Goal: Find specific page/section

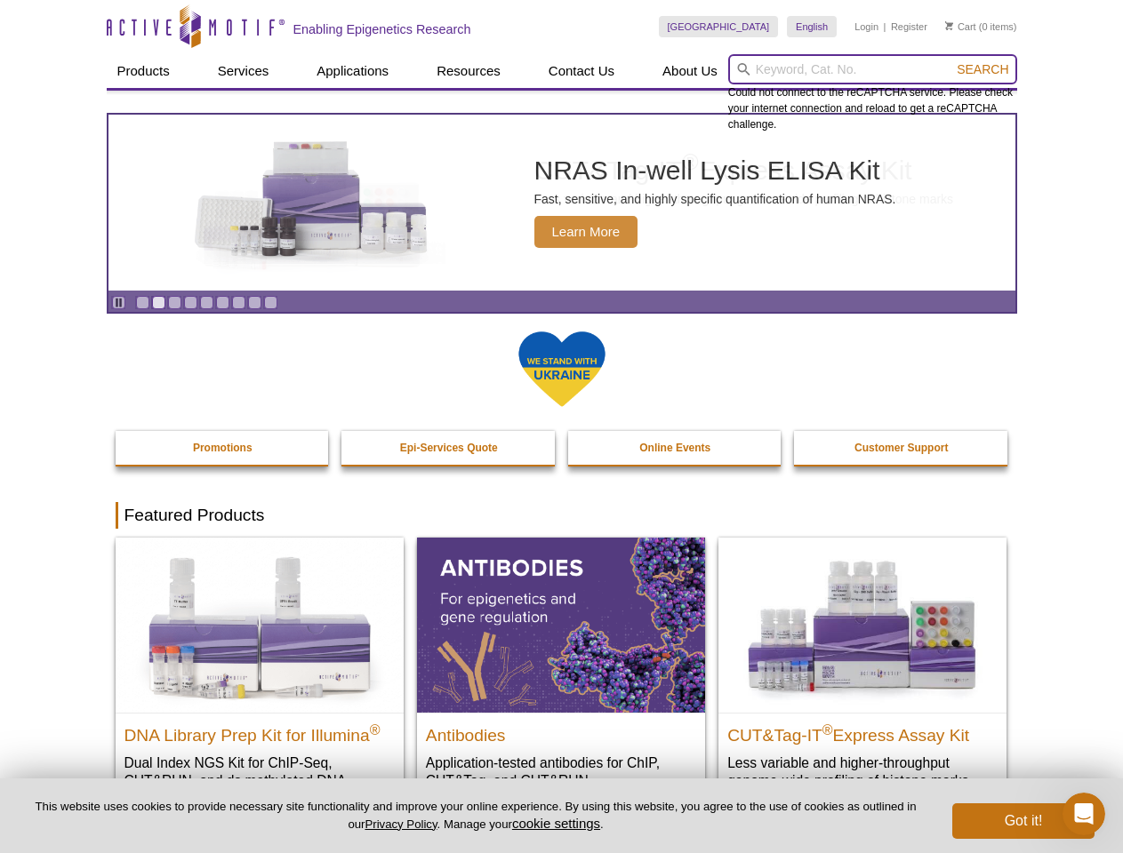
click at [872, 69] on input "search" at bounding box center [872, 69] width 289 height 30
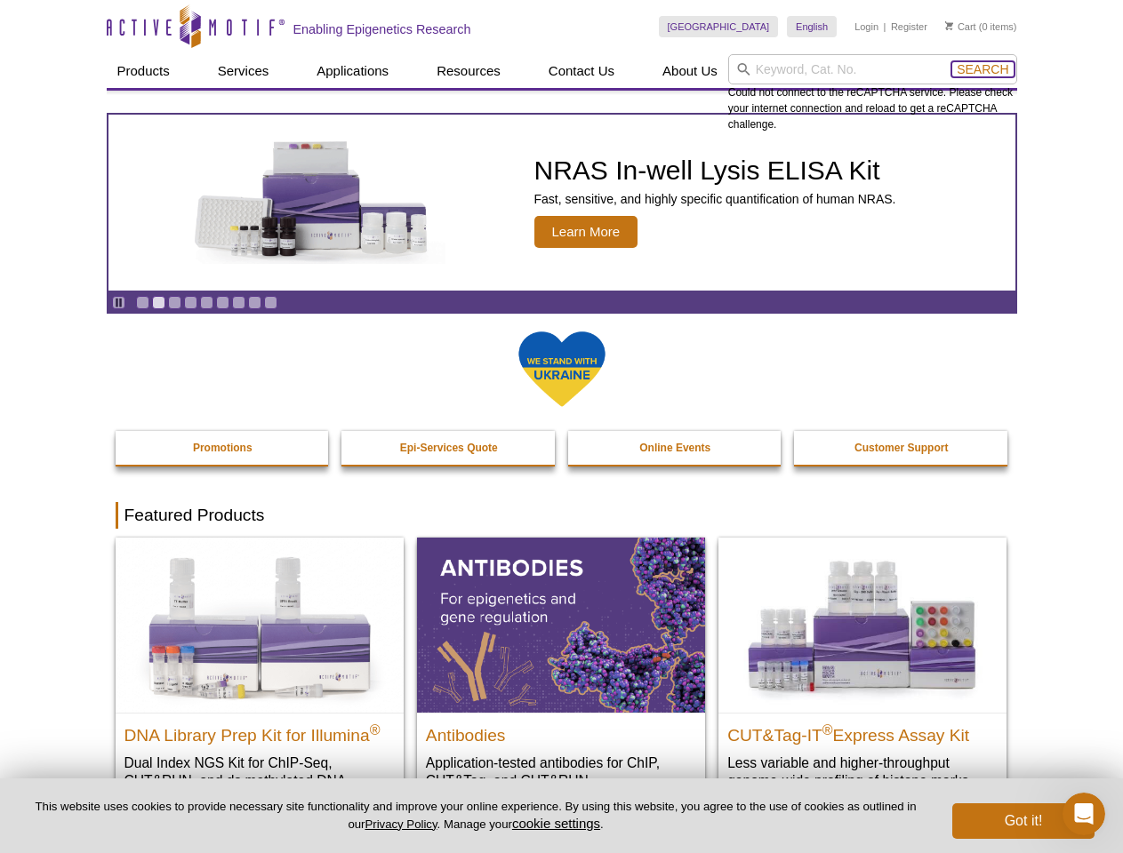
click at [982, 69] on span "Search" at bounding box center [982, 69] width 52 height 14
click at [118, 302] on icon "Pause" at bounding box center [119, 303] width 12 height 12
click at [142, 302] on link "Go to slide 1" at bounding box center [142, 302] width 13 height 13
click at [158, 302] on link "Go to slide 2" at bounding box center [158, 302] width 13 height 13
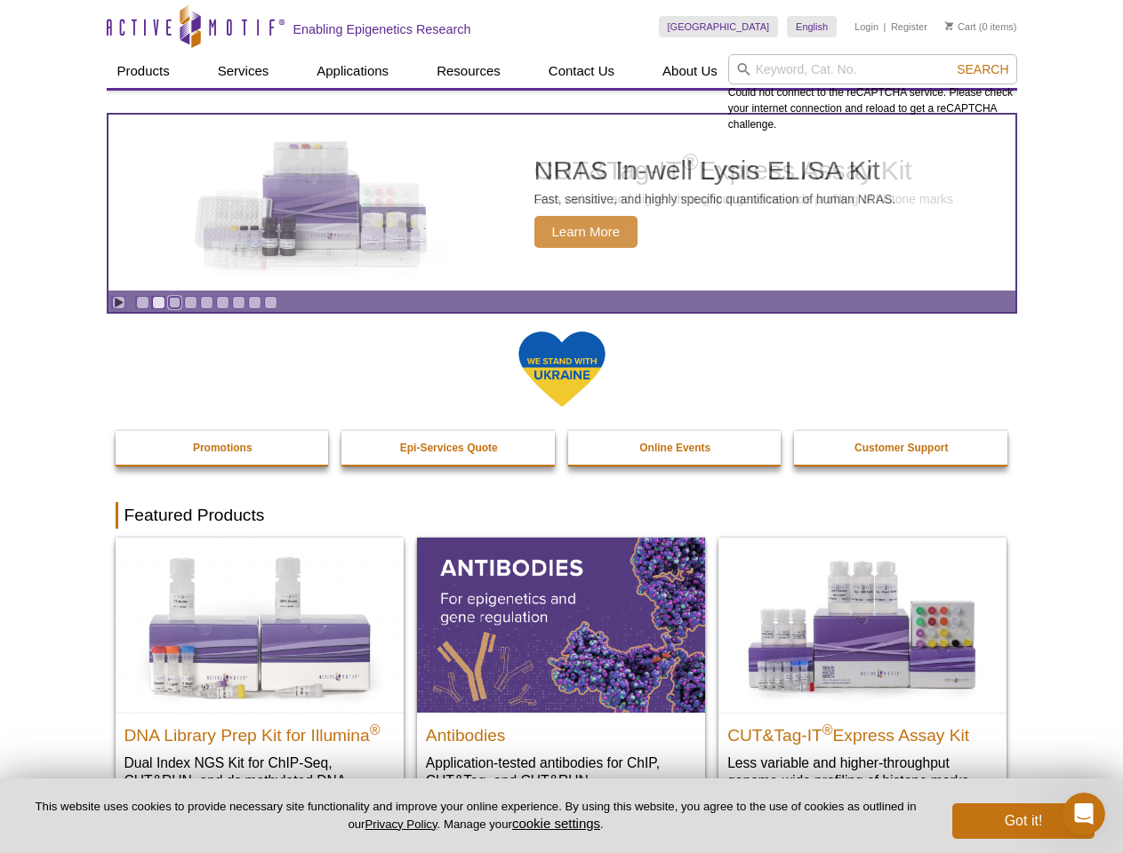
click at [174, 302] on link "Go to slide 3" at bounding box center [174, 302] width 13 height 13
click at [190, 302] on link "Go to slide 4" at bounding box center [190, 302] width 13 height 13
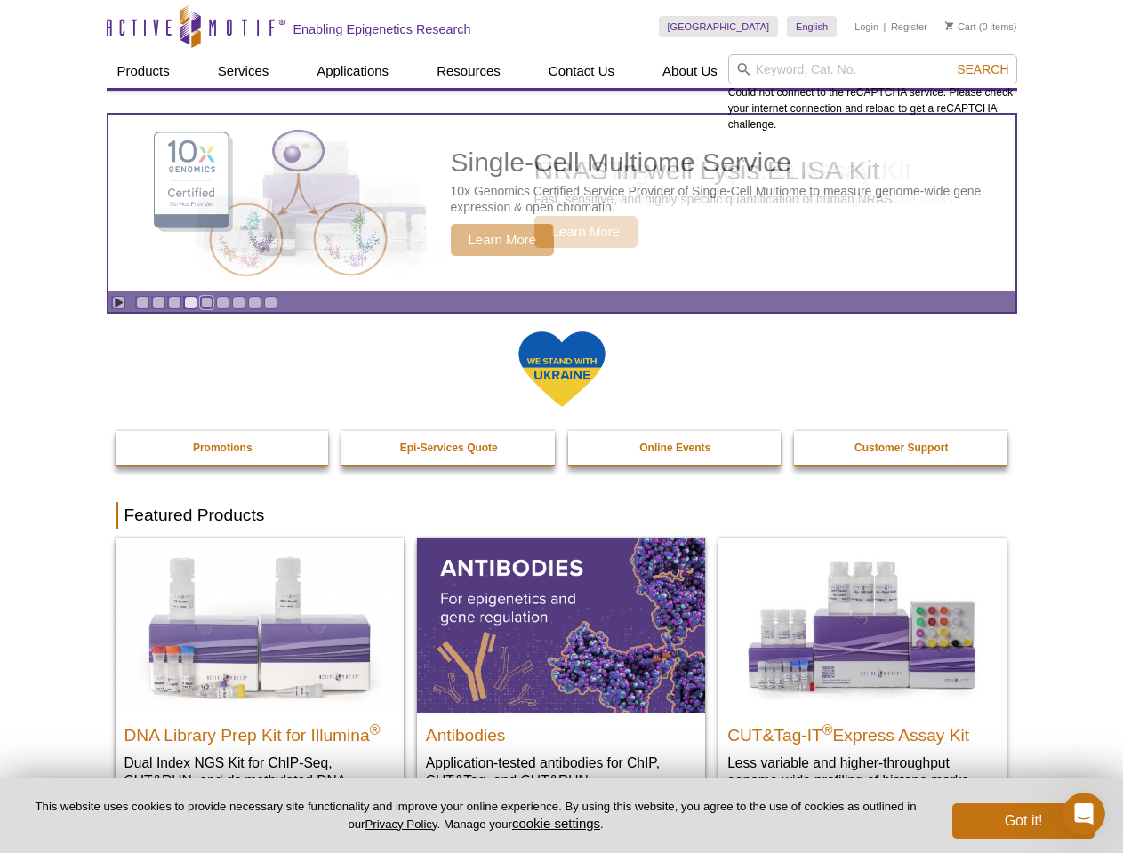
click at [206, 302] on link "Go to slide 5" at bounding box center [206, 302] width 13 height 13
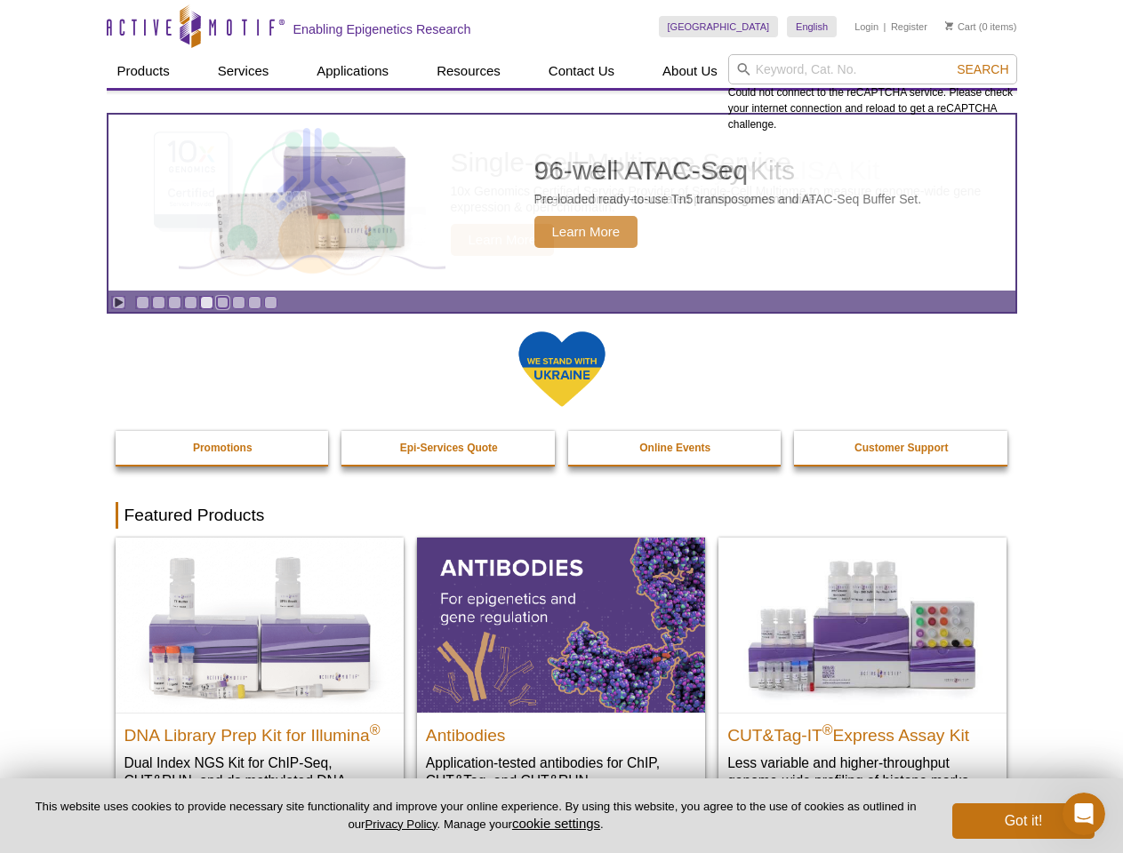
click at [222, 302] on link "Go to slide 6" at bounding box center [222, 302] width 13 height 13
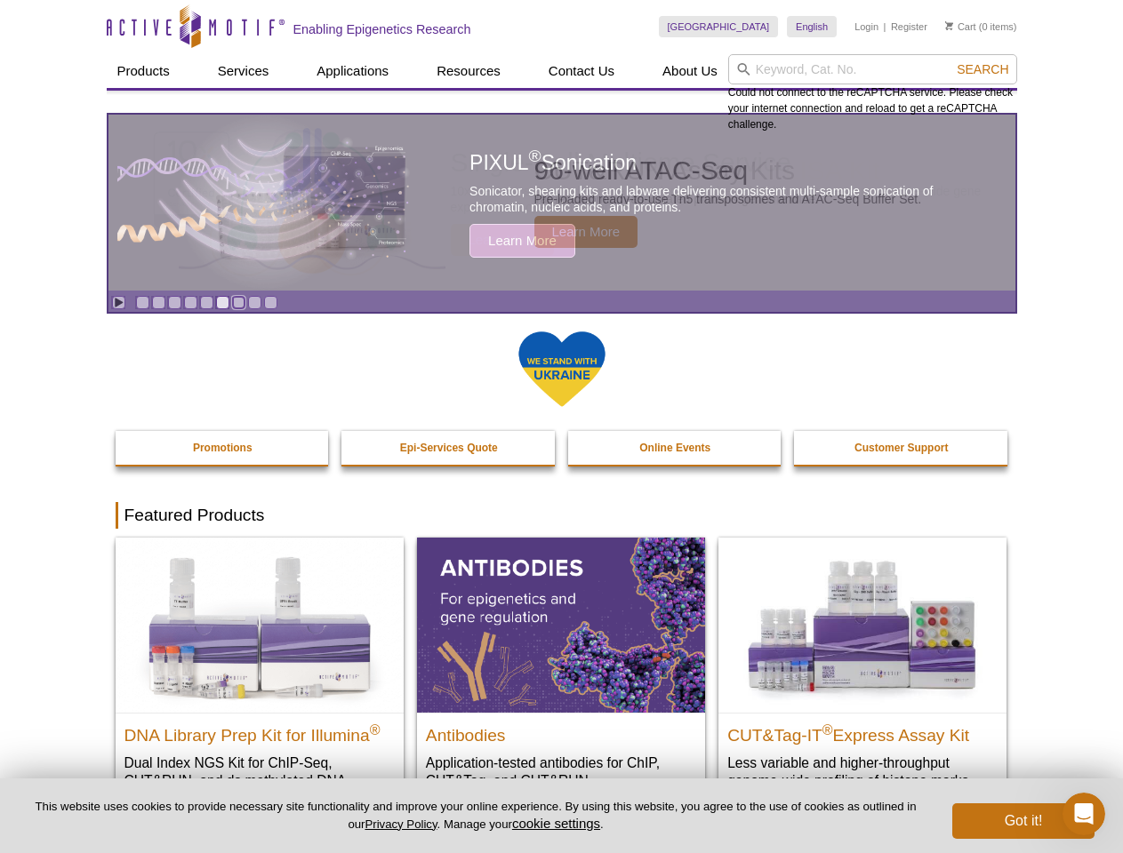
click at [238, 302] on link "Go to slide 7" at bounding box center [238, 302] width 13 height 13
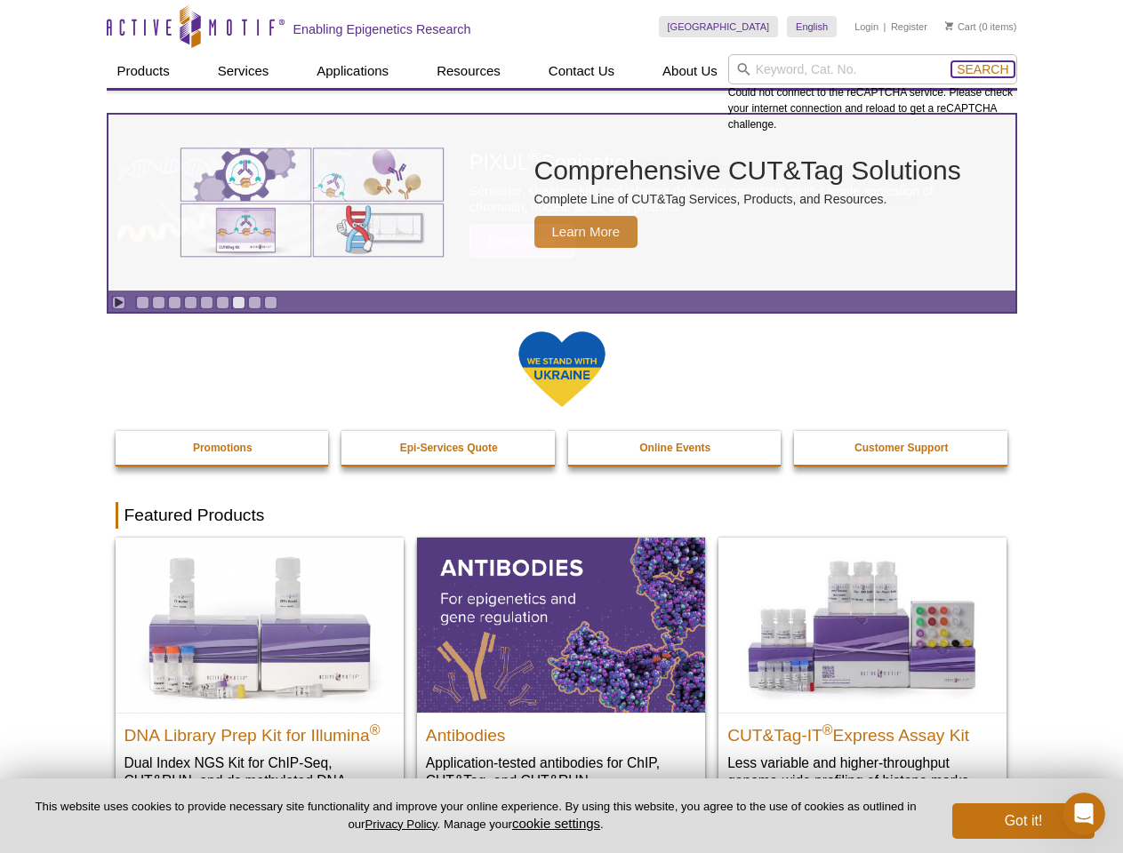
click at [982, 69] on span "Search" at bounding box center [982, 69] width 52 height 14
